Goal: Task Accomplishment & Management: Use online tool/utility

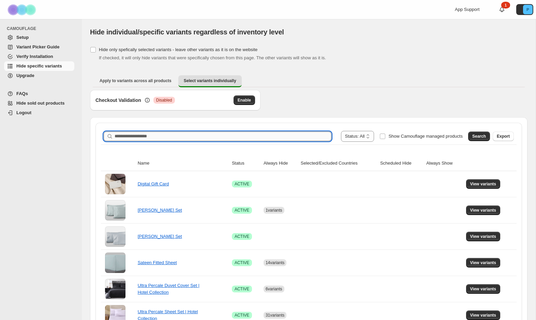
click at [160, 136] on input "Search product name" at bounding box center [222, 137] width 217 height 10
click at [479, 136] on span "Search" at bounding box center [479, 136] width 14 height 5
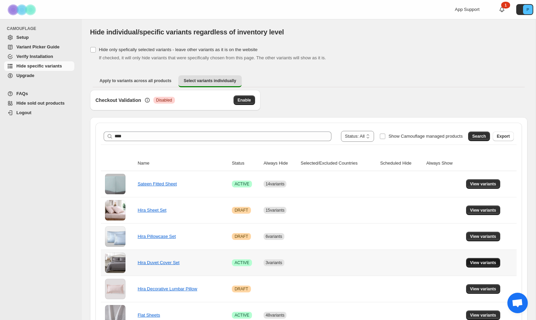
click at [482, 263] on span "View variants" at bounding box center [483, 262] width 26 height 5
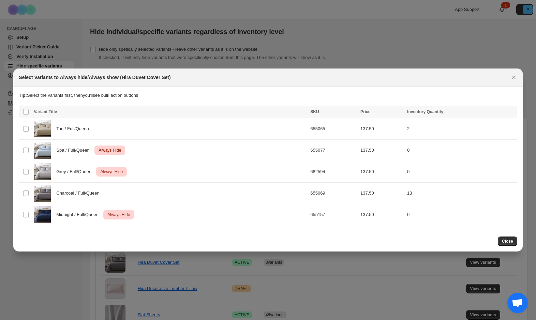
click at [503, 240] on span "Close" at bounding box center [507, 241] width 11 height 5
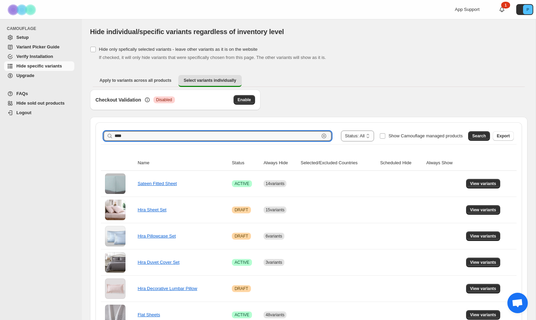
drag, startPoint x: 131, startPoint y: 139, endPoint x: 111, endPoint y: 137, distance: 19.8
click at [112, 137] on div "**** Clear" at bounding box center [218, 136] width 228 height 10
click at [486, 183] on span "View variants" at bounding box center [483, 183] width 26 height 5
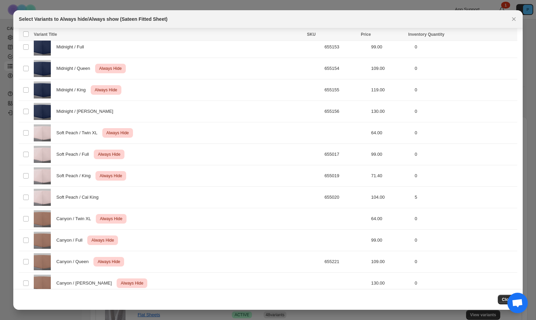
scroll to position [957, 0]
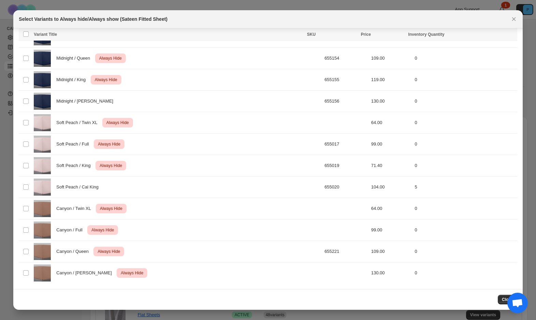
click at [515, 21] on icon "Close" at bounding box center [513, 19] width 7 height 7
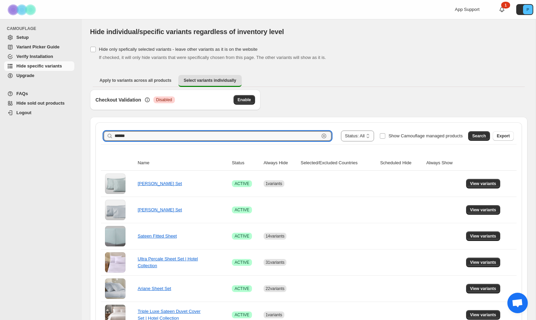
drag, startPoint x: 147, startPoint y: 139, endPoint x: 112, endPoint y: 137, distance: 34.8
click at [112, 137] on div "****** Clear" at bounding box center [218, 136] width 228 height 10
type input "**********"
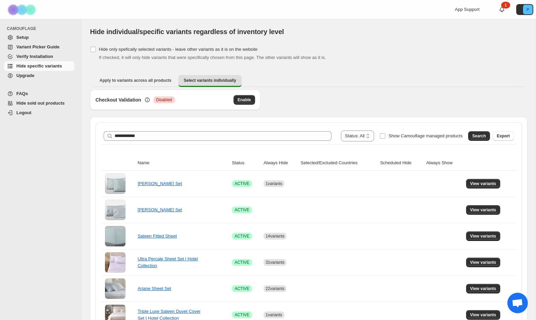
click at [473, 133] on span "Search" at bounding box center [479, 135] width 14 height 5
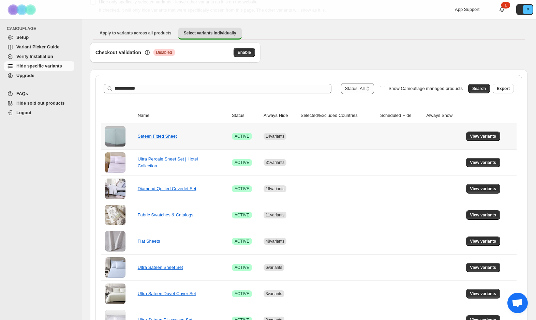
scroll to position [82, 0]
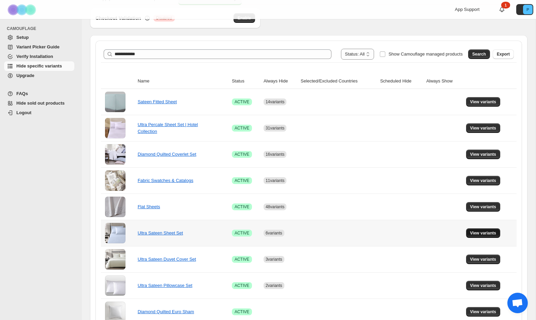
click at [493, 231] on span "View variants" at bounding box center [483, 232] width 26 height 5
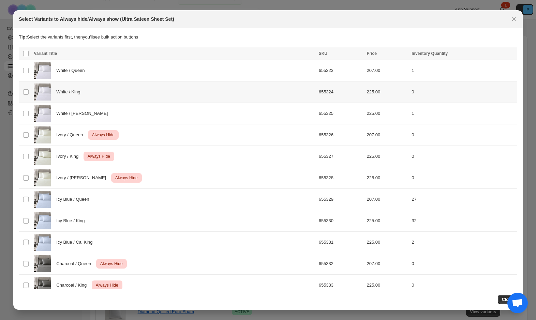
scroll to position [0, 0]
click at [138, 94] on div "White / King" at bounding box center [174, 91] width 280 height 17
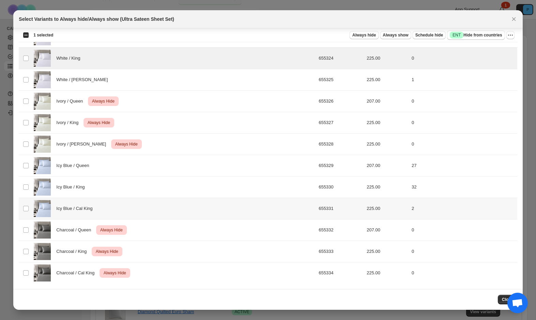
scroll to position [0, 0]
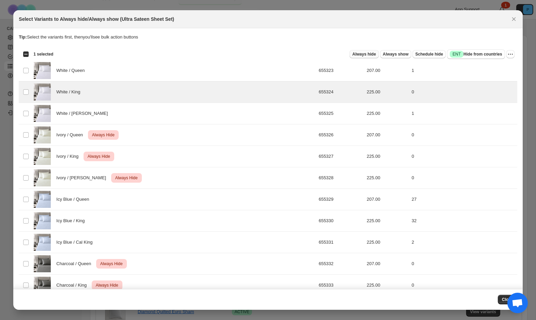
click at [366, 53] on span "Always hide" at bounding box center [364, 53] width 24 height 5
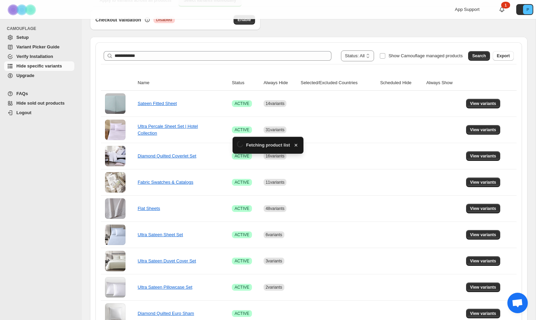
scroll to position [82, 0]
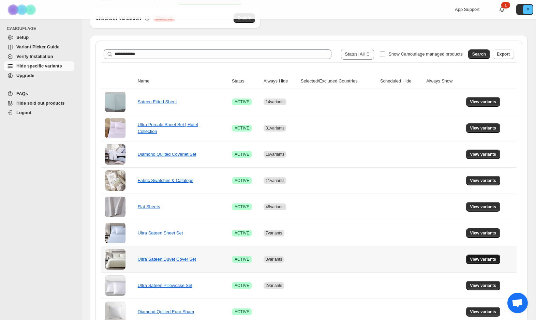
click at [489, 261] on span "View variants" at bounding box center [483, 259] width 26 height 5
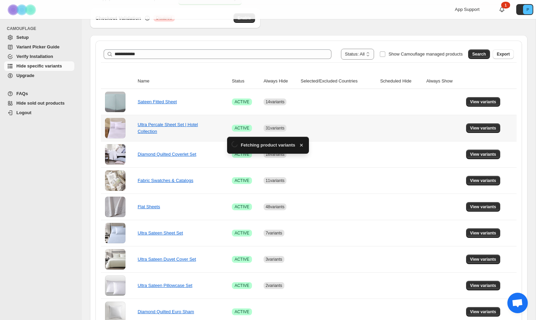
scroll to position [0, 0]
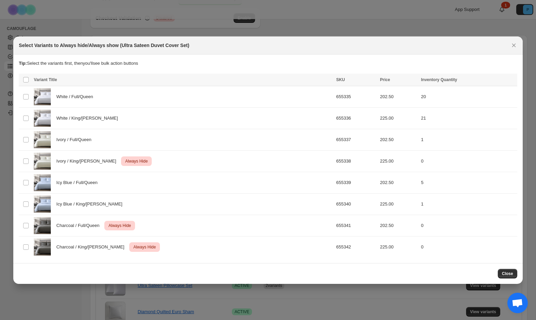
click at [517, 44] on button "Close" at bounding box center [514, 46] width 10 height 10
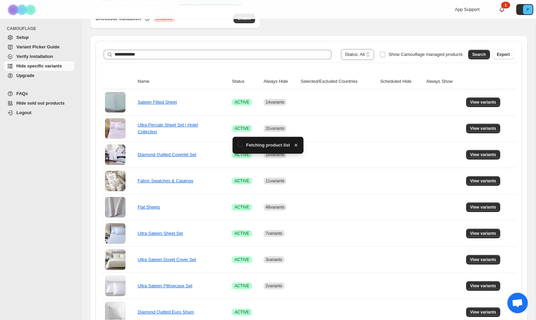
scroll to position [82, 0]
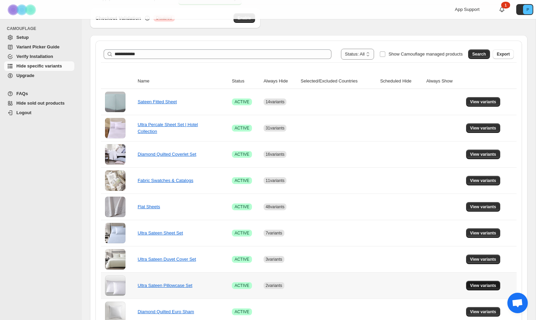
click at [488, 286] on span "View variants" at bounding box center [483, 285] width 26 height 5
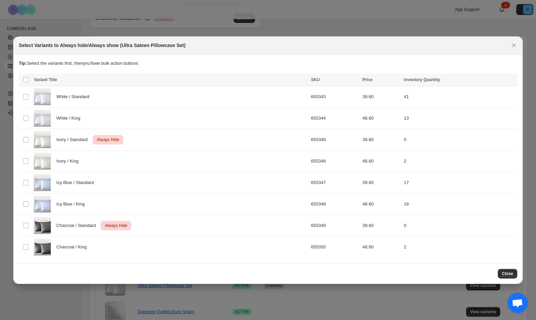
scroll to position [0, 0]
click at [506, 276] on span "Close" at bounding box center [507, 273] width 11 height 5
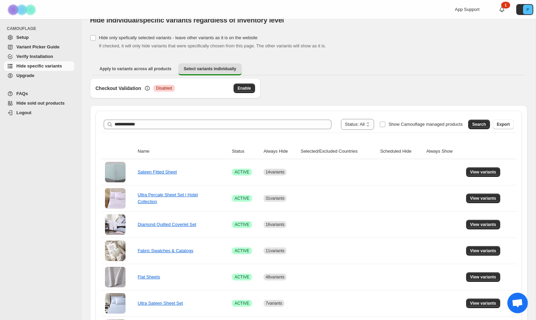
scroll to position [4, 0]
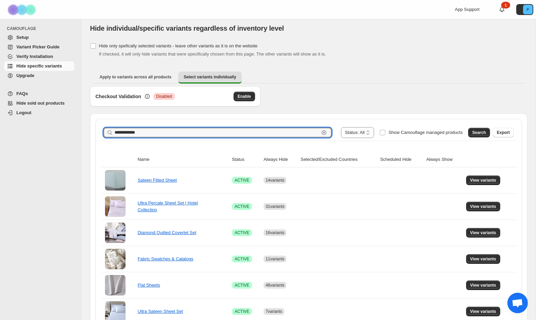
drag, startPoint x: 151, startPoint y: 135, endPoint x: 113, endPoint y: 134, distance: 37.8
click at [113, 134] on div "**********" at bounding box center [218, 133] width 228 height 10
